Goal: Navigation & Orientation: Understand site structure

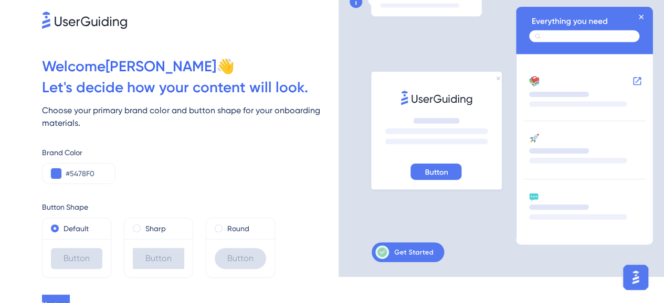
scroll to position [38, 0]
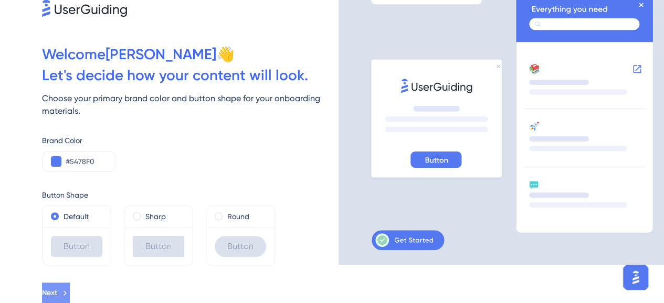
click at [57, 291] on span "Next" at bounding box center [49, 293] width 15 height 13
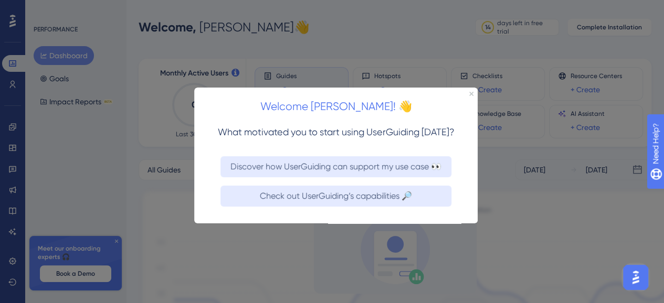
click at [511, 191] on div at bounding box center [332, 151] width 664 height 303
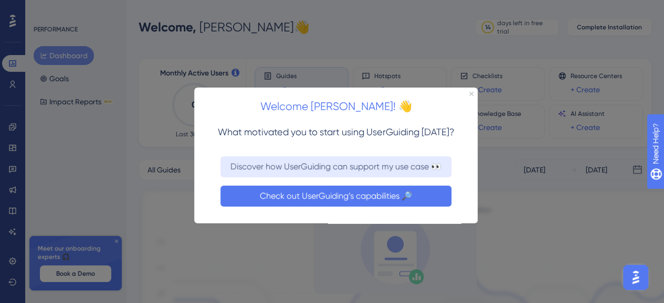
click at [254, 202] on button "Check out UserGuiding’s capabilities 🔎" at bounding box center [336, 196] width 231 height 21
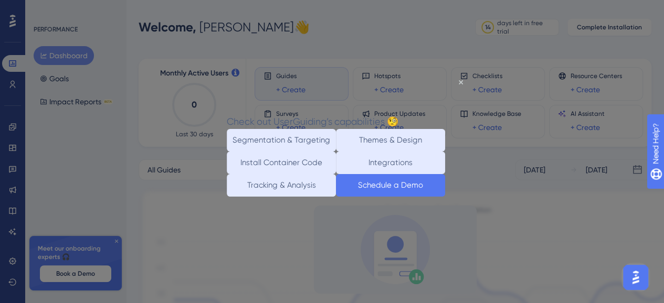
click at [379, 197] on button "Schedule a Demo" at bounding box center [390, 185] width 109 height 23
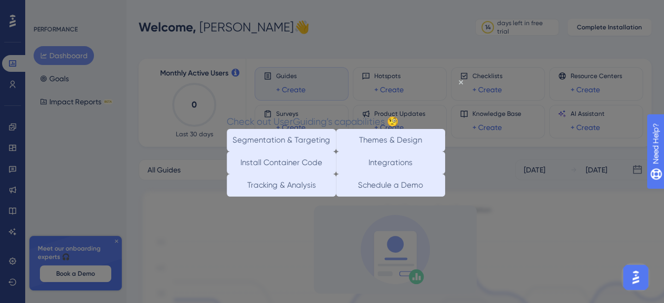
click at [398, 114] on div "Check out UserGuiding’s capabilities 🧐" at bounding box center [313, 121] width 172 height 15
click at [461, 82] on icon "Close Preview" at bounding box center [461, 82] width 4 height 4
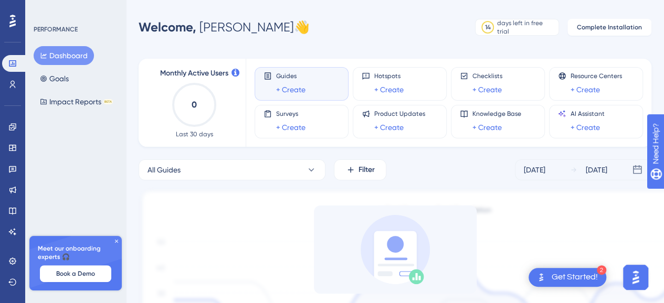
click at [10, 24] on icon at bounding box center [12, 21] width 6 height 14
drag, startPoint x: 32, startPoint y: 32, endPoint x: 45, endPoint y: 27, distance: 14.3
click at [34, 32] on div "PERFORMANCE Dashboard Goals Impact Reports BETA Meet our onboarding experts 🎧 B…" at bounding box center [75, 151] width 101 height 303
click at [45, 27] on div "PERFORMANCE" at bounding box center [56, 29] width 44 height 8
click at [27, 25] on div "PERFORMANCE Dashboard Goals Impact Reports BETA Meet our onboarding experts 🎧 B…" at bounding box center [75, 151] width 101 height 303
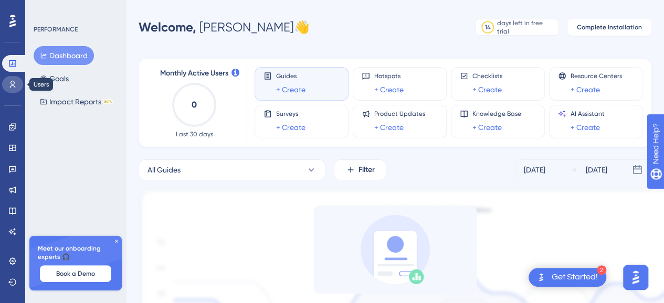
click at [16, 85] on icon at bounding box center [12, 84] width 8 height 8
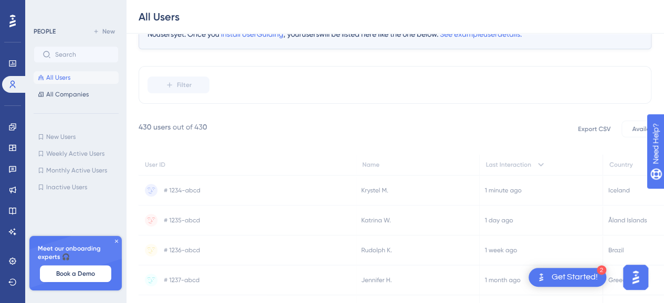
scroll to position [105, 0]
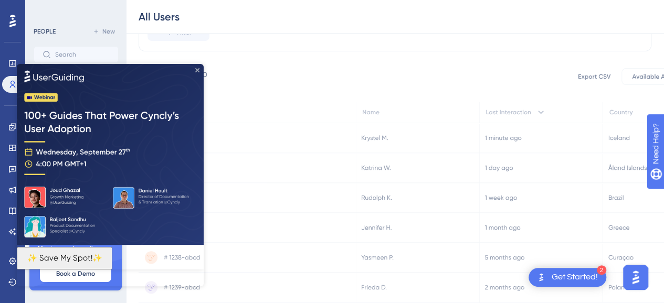
click at [196, 68] on img at bounding box center [110, 154] width 187 height 181
click at [201, 71] on img at bounding box center [110, 154] width 187 height 181
click at [197, 68] on img at bounding box center [110, 154] width 187 height 181
click at [135, 43] on div "Performance Users Engagement Widgets Feedback Product Updates Knowledge Base AI…" at bounding box center [395, 110] width 538 height 431
click at [83, 7] on div "PEOPLE New All Users All Companies New Users New Users Weekly Active Users Week…" at bounding box center [75, 151] width 101 height 303
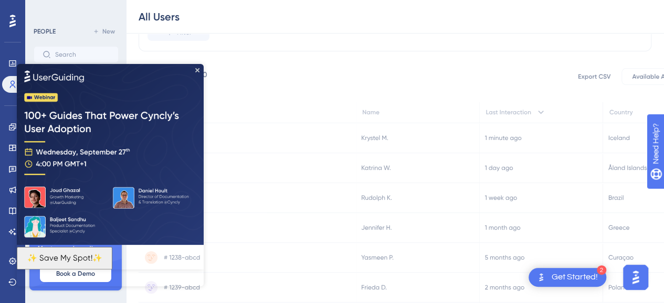
click at [8, 33] on div "Performance Users" at bounding box center [12, 61] width 21 height 64
click at [9, 18] on icon at bounding box center [12, 21] width 6 height 14
click at [266, 204] on icon at bounding box center [247, 197] width 217 height 29
click at [197, 70] on icon "Close Preview" at bounding box center [197, 70] width 4 height 4
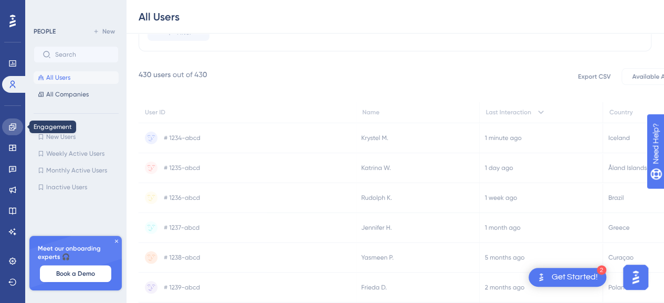
click at [15, 123] on icon at bounding box center [12, 126] width 7 height 7
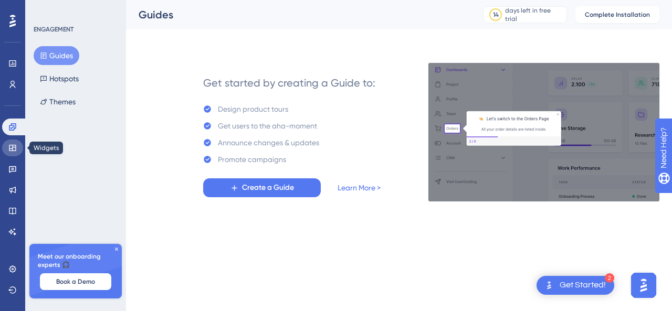
click at [11, 149] on icon at bounding box center [12, 148] width 7 height 6
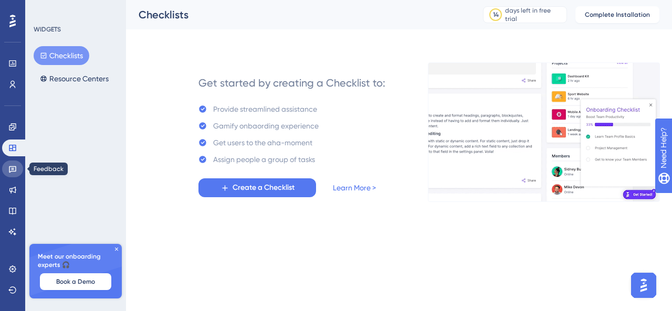
click at [8, 163] on link at bounding box center [12, 169] width 21 height 17
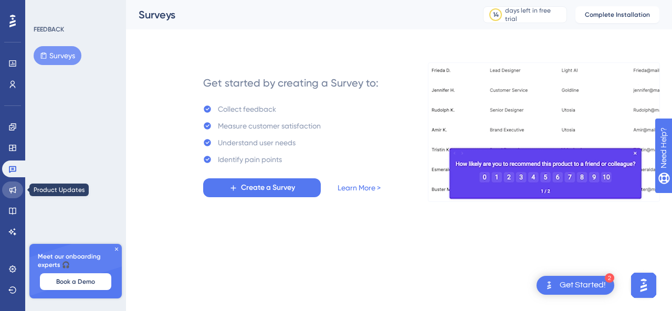
click at [8, 188] on link at bounding box center [12, 190] width 21 height 17
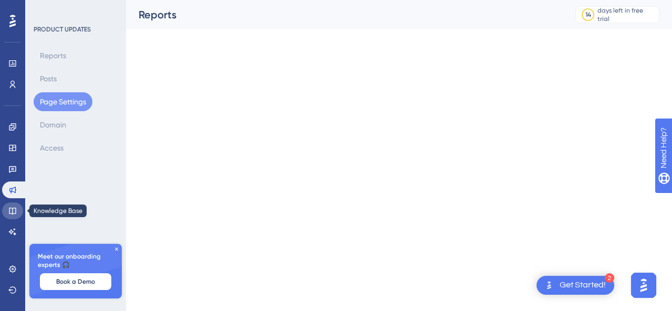
click at [11, 206] on link at bounding box center [12, 211] width 21 height 17
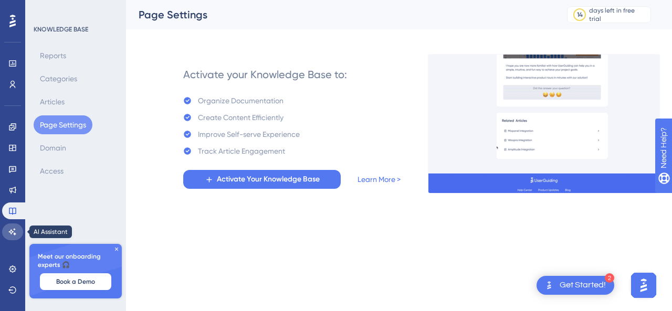
click at [12, 229] on icon at bounding box center [12, 232] width 8 height 8
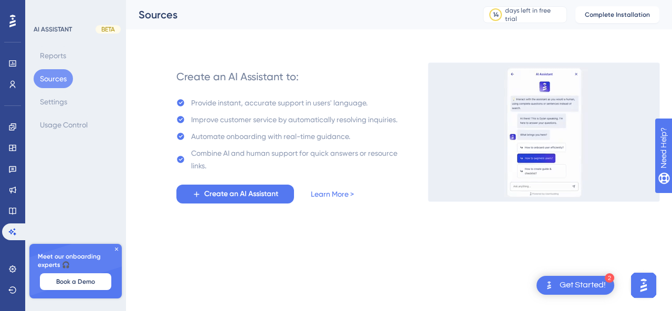
click at [117, 248] on icon at bounding box center [116, 249] width 6 height 6
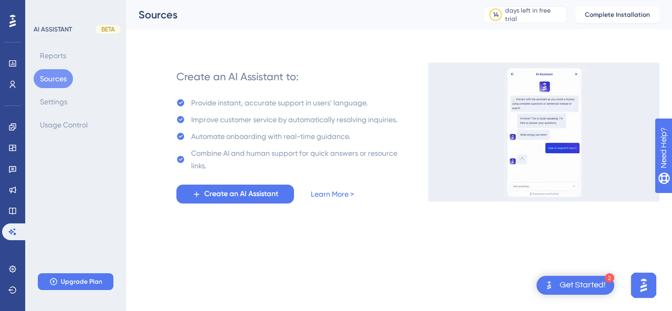
click at [14, 20] on icon at bounding box center [12, 21] width 6 height 13
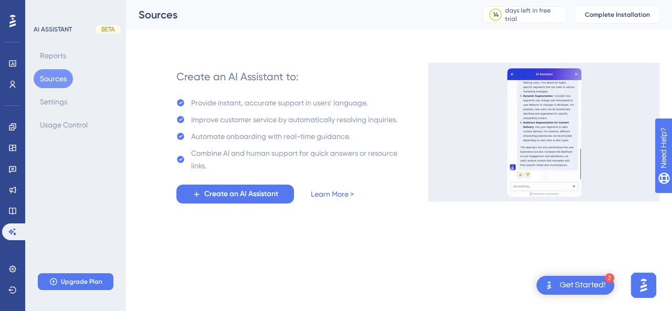
click at [62, 28] on div "AI ASSISTANT" at bounding box center [53, 29] width 38 height 8
